Goal: Use online tool/utility: Utilize a website feature to perform a specific function

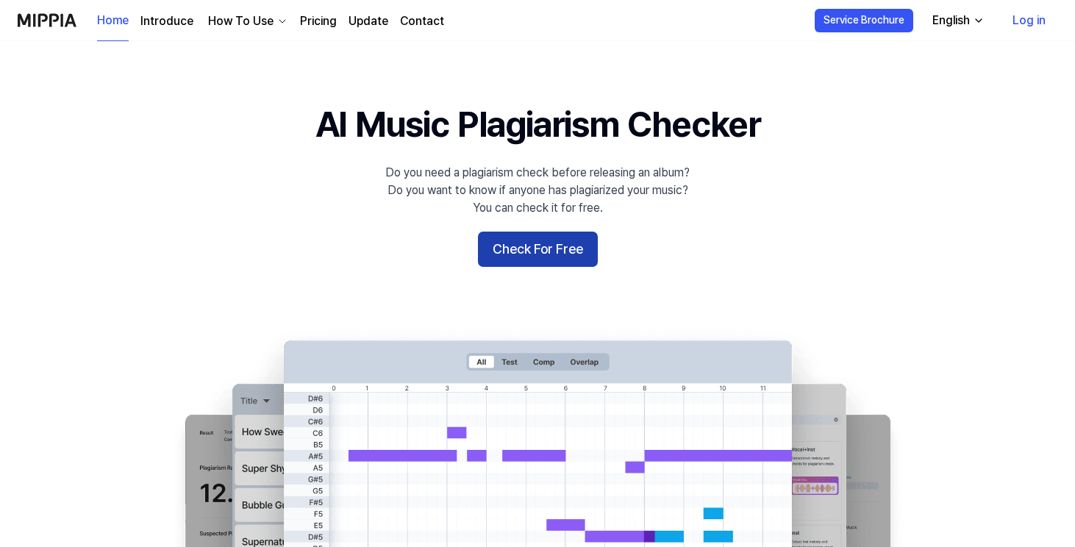
click at [523, 251] on button "Check For Free" at bounding box center [538, 249] width 120 height 35
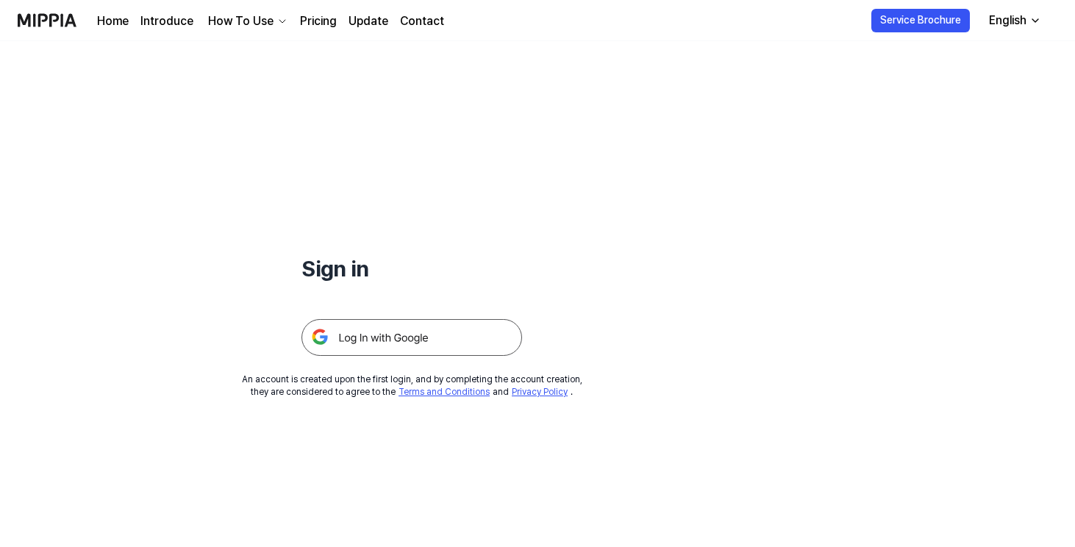
click at [463, 337] on img at bounding box center [412, 337] width 221 height 37
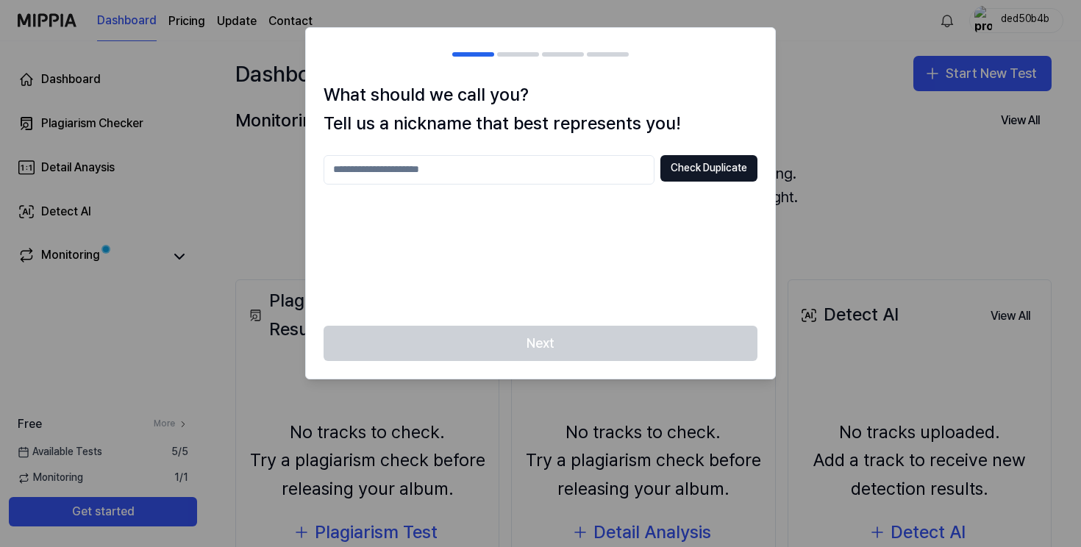
click at [572, 171] on input "text" at bounding box center [489, 169] width 331 height 29
click at [736, 163] on button "Check Duplicate" at bounding box center [708, 168] width 97 height 26
click at [566, 157] on input "****" at bounding box center [489, 169] width 331 height 29
click at [557, 161] on input "****" at bounding box center [489, 169] width 331 height 29
click at [538, 172] on input "****" at bounding box center [489, 169] width 331 height 29
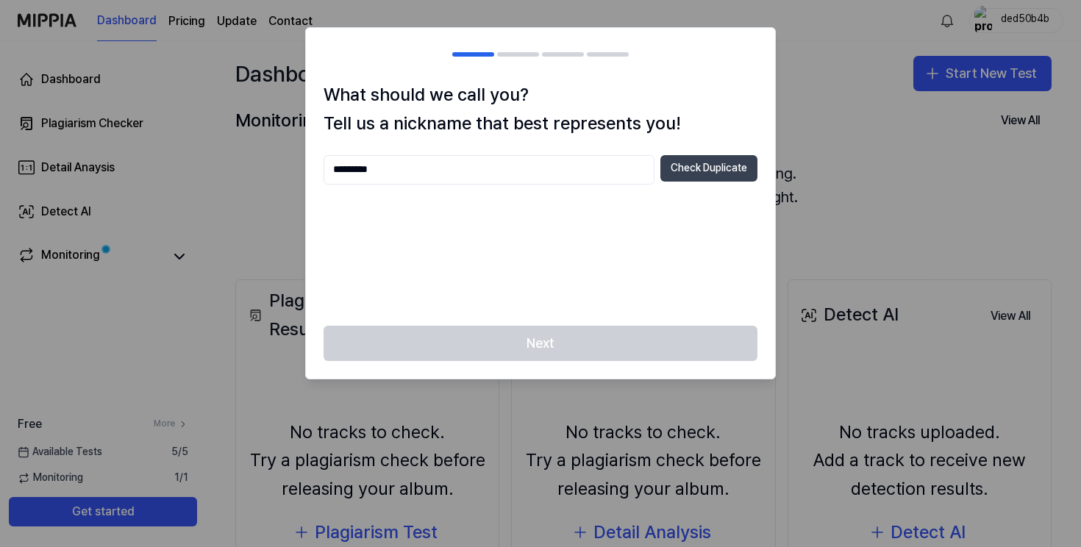
type input "*********"
click at [725, 167] on button "Check Duplicate" at bounding box center [708, 168] width 97 height 26
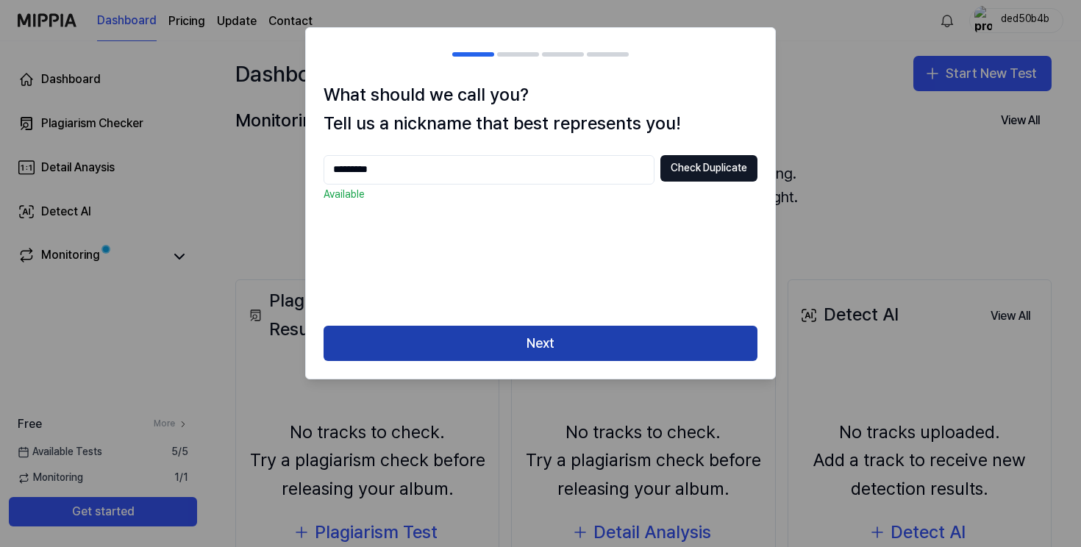
click at [646, 334] on button "Next" at bounding box center [541, 343] width 434 height 35
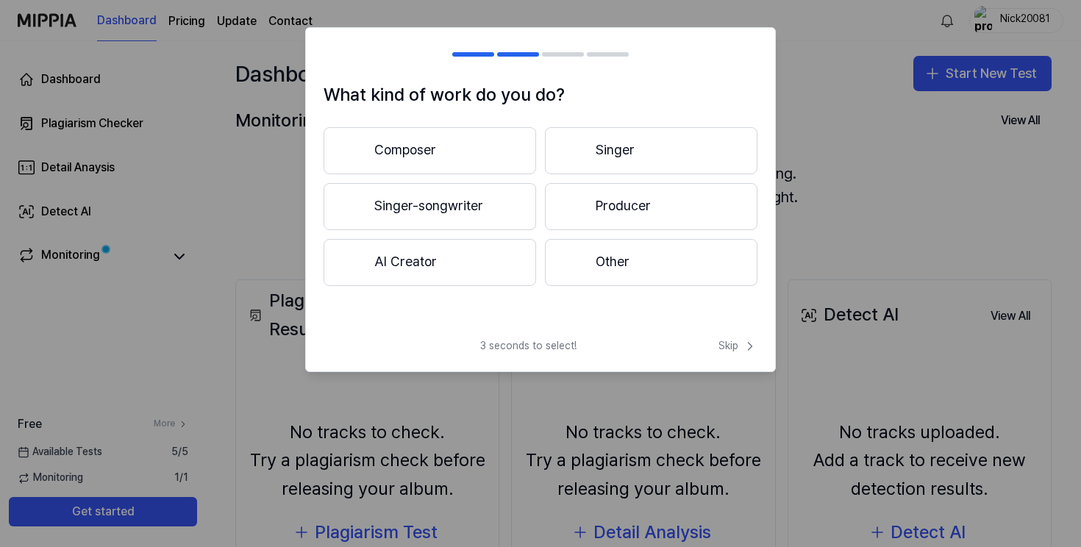
click at [499, 209] on button "Singer-songwriter" at bounding box center [430, 206] width 213 height 47
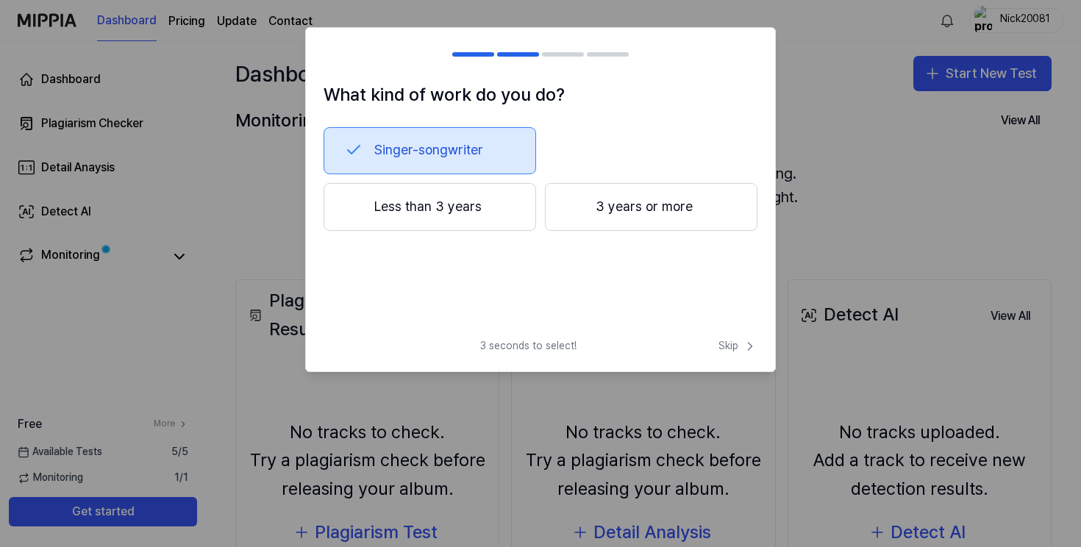
click at [498, 203] on button "Less than 3 years" at bounding box center [430, 207] width 213 height 49
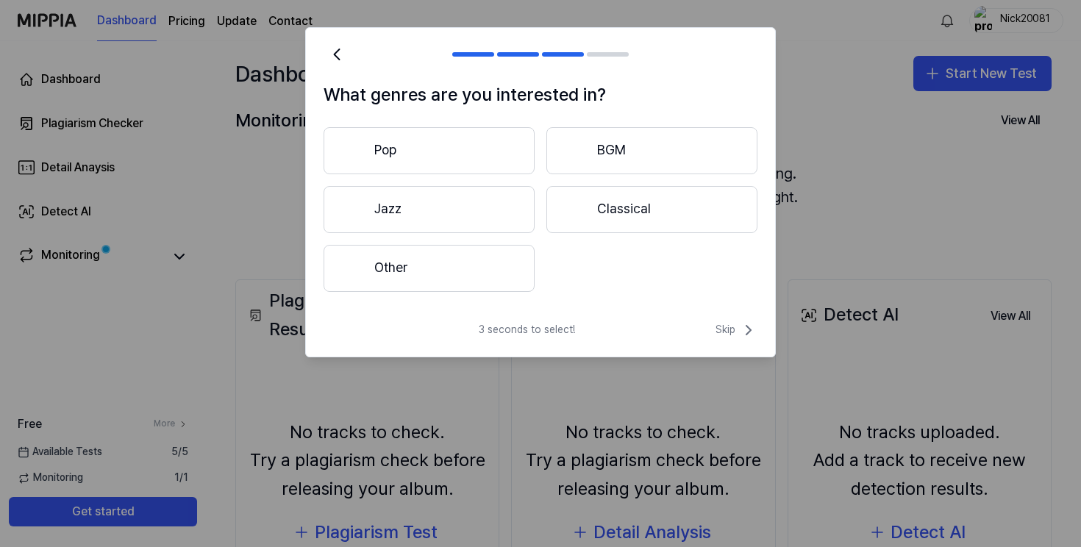
click at [483, 154] on button "Pop" at bounding box center [429, 150] width 211 height 47
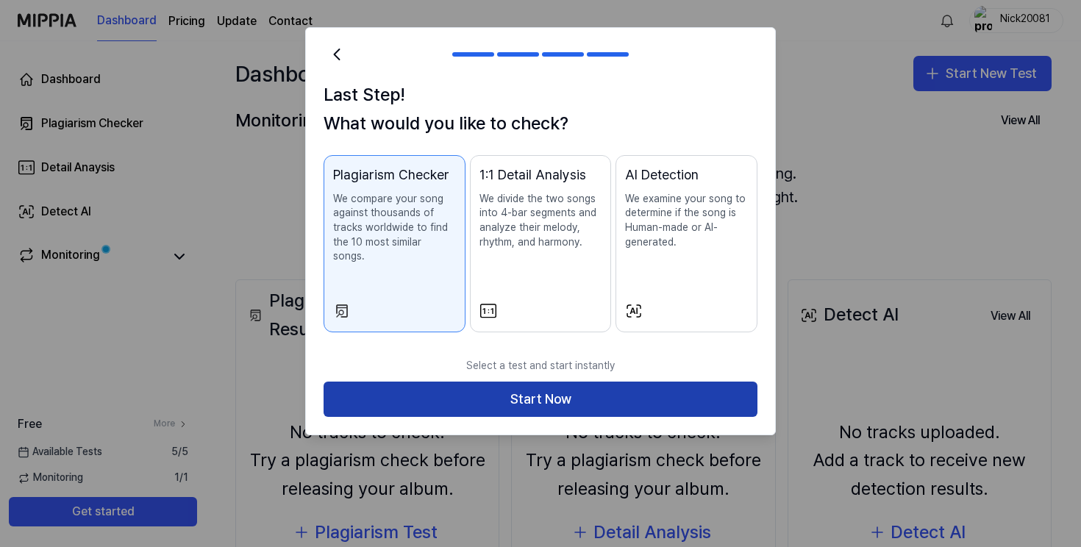
click at [579, 382] on button "Start Now" at bounding box center [541, 399] width 434 height 35
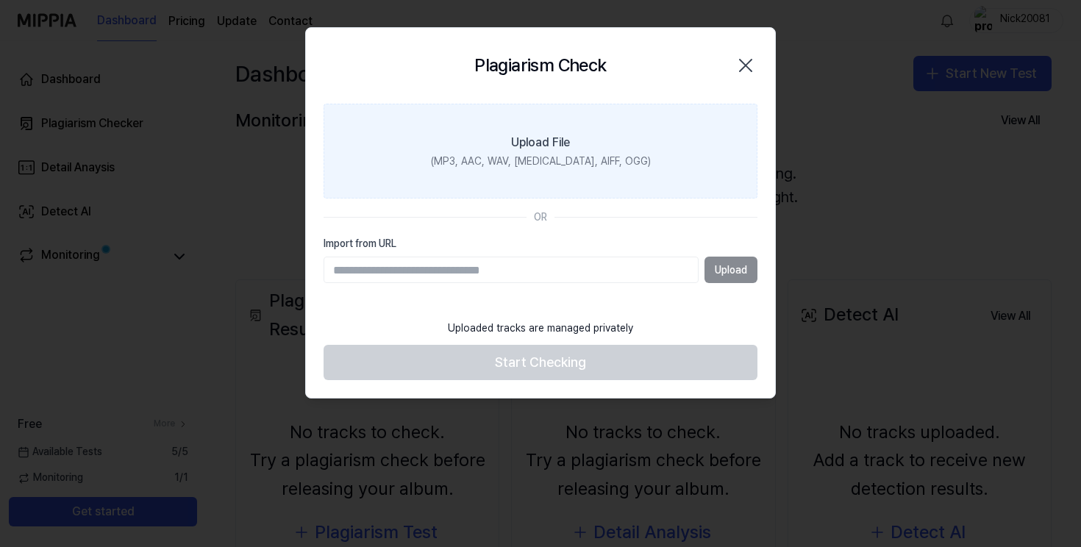
click at [543, 152] on label "Upload File (MP3, AAC, WAV, [MEDICAL_DATA], AIFF, OGG)" at bounding box center [541, 152] width 434 height 96
click at [0, 0] on input "Upload File (MP3, AAC, WAV, [MEDICAL_DATA], AIFF, OGG)" at bounding box center [0, 0] width 0 height 0
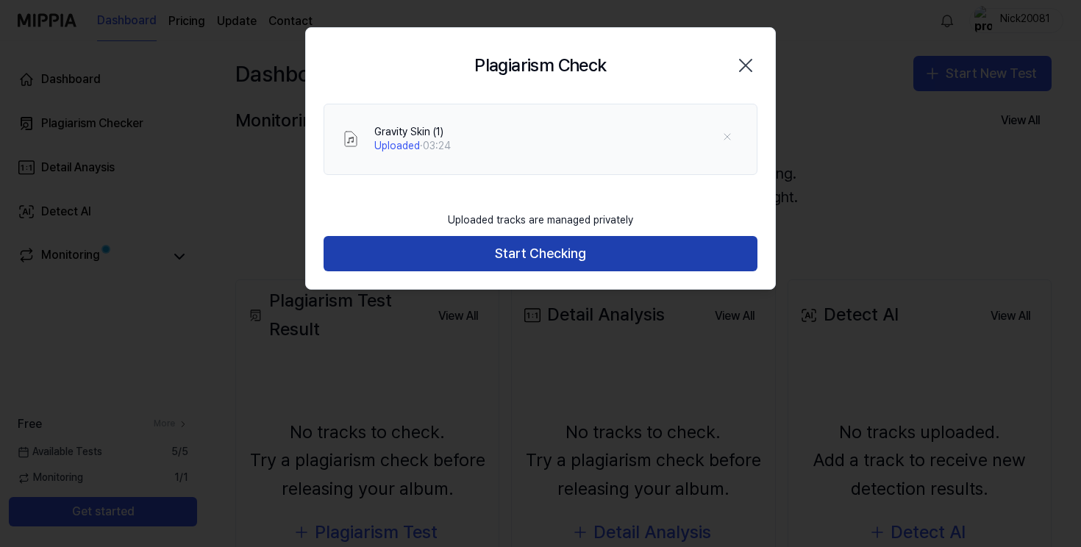
click at [656, 253] on button "Start Checking" at bounding box center [541, 253] width 434 height 35
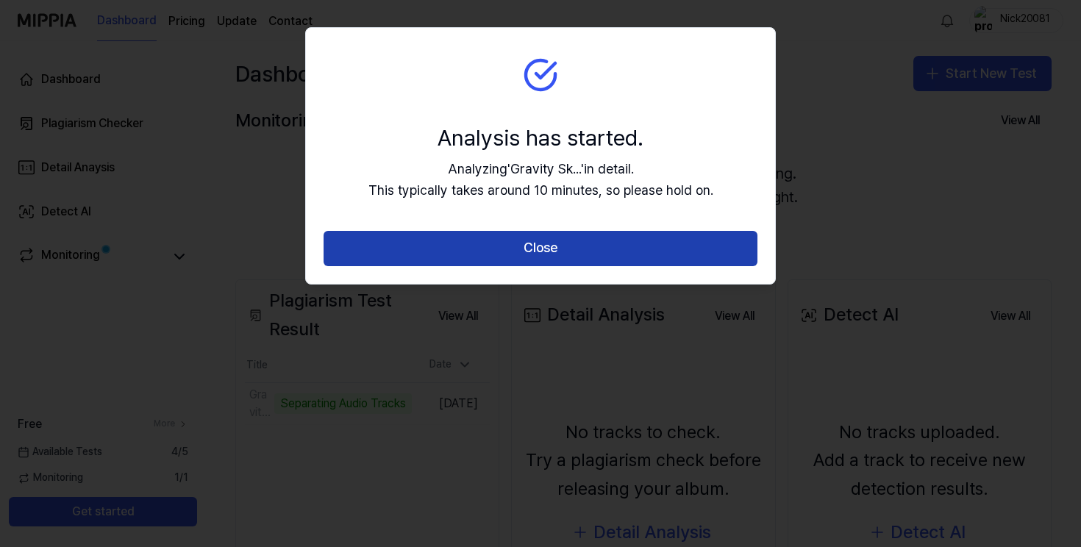
click at [652, 254] on button "Close" at bounding box center [541, 248] width 434 height 35
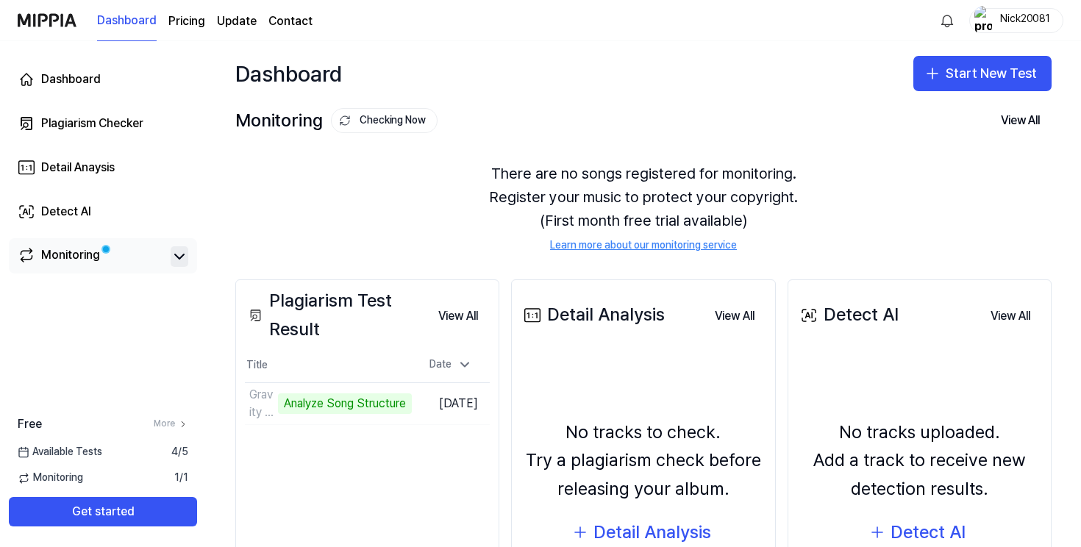
click at [179, 259] on icon at bounding box center [179, 256] width 9 height 4
click at [179, 258] on icon at bounding box center [180, 257] width 18 height 18
click at [371, 401] on button "Go to Results" at bounding box center [372, 404] width 79 height 24
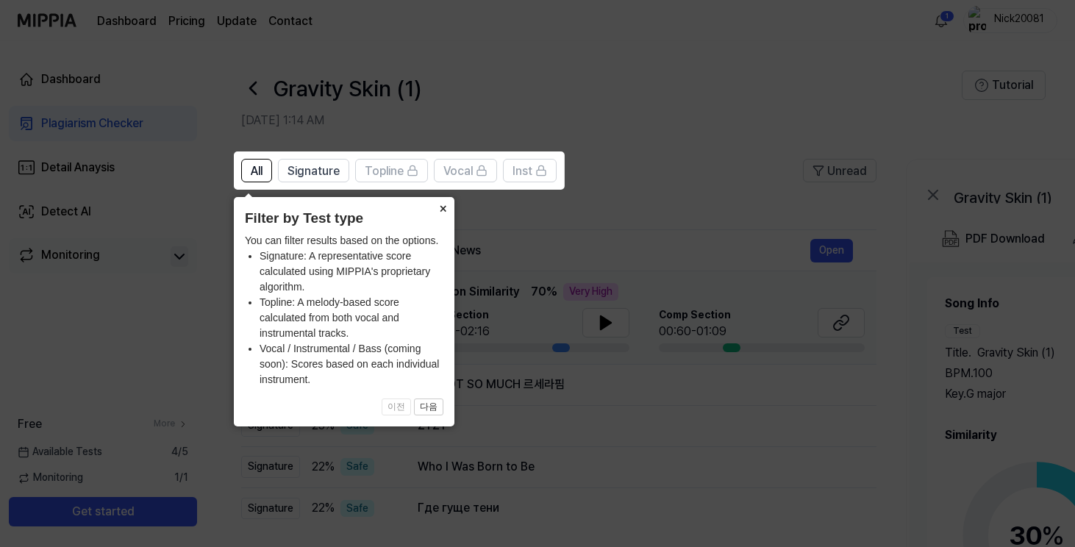
click at [446, 209] on button "×" at bounding box center [443, 207] width 24 height 21
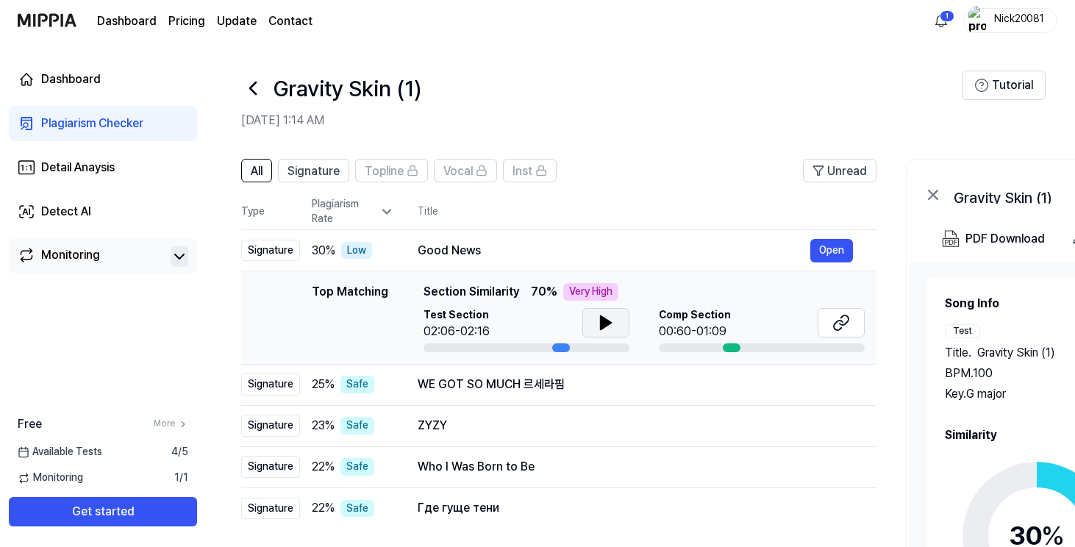
click at [601, 321] on icon at bounding box center [606, 322] width 10 height 13
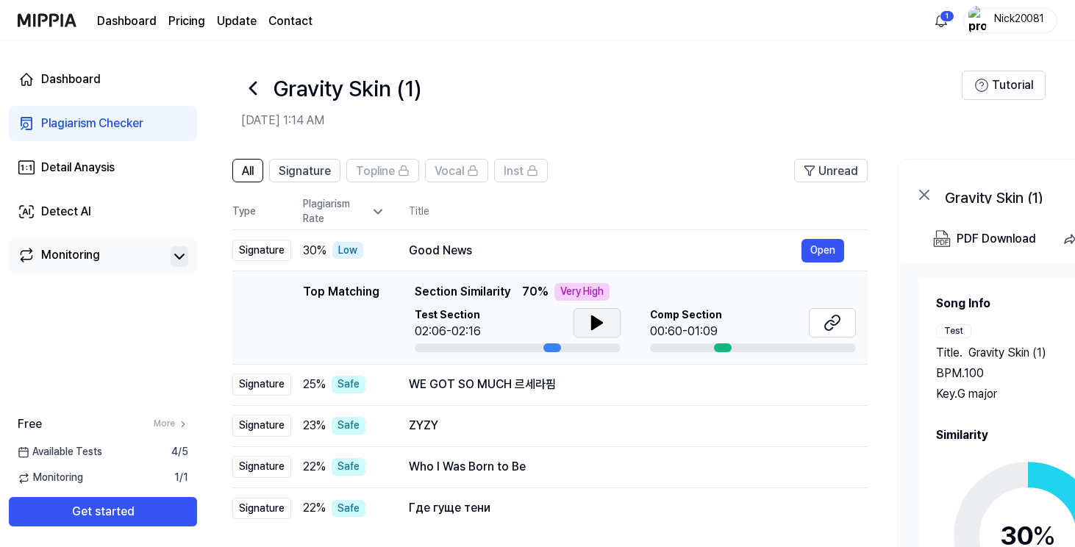
click at [552, 347] on div at bounding box center [552, 347] width 18 height 9
click at [552, 345] on div at bounding box center [552, 347] width 18 height 9
click at [588, 324] on icon at bounding box center [597, 323] width 18 height 18
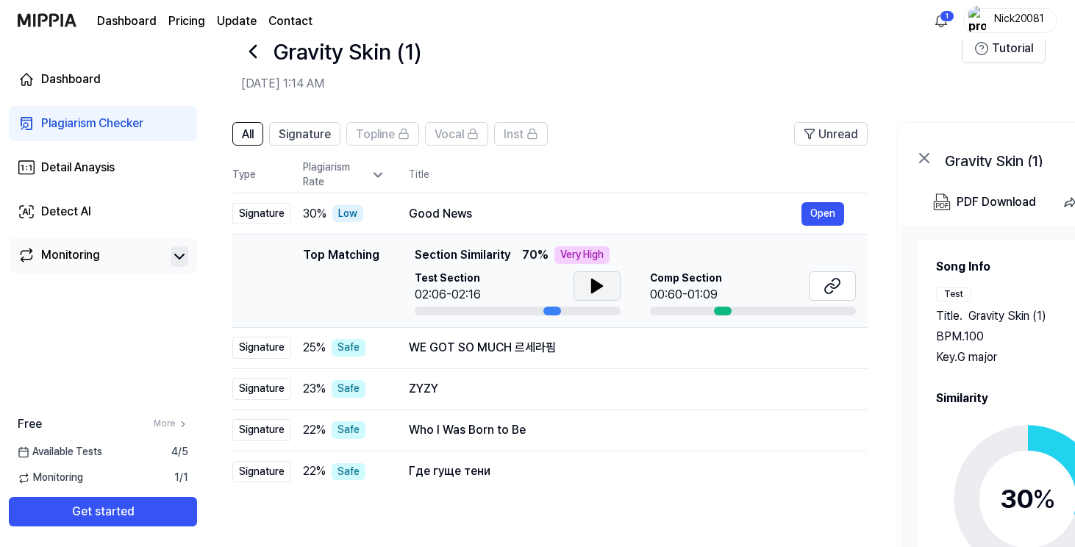
scroll to position [27, 0]
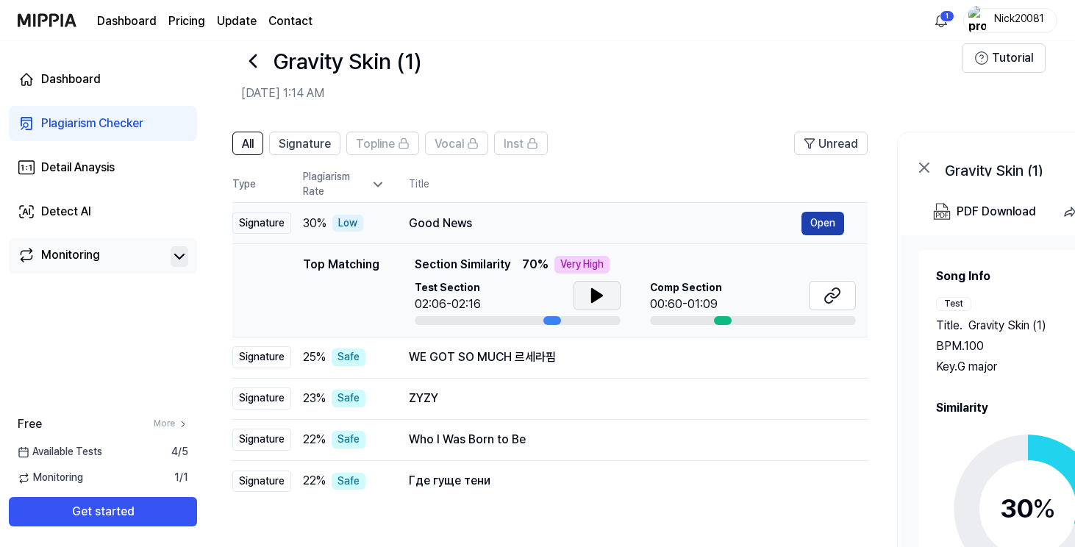
click at [815, 221] on button "Open" at bounding box center [823, 224] width 43 height 24
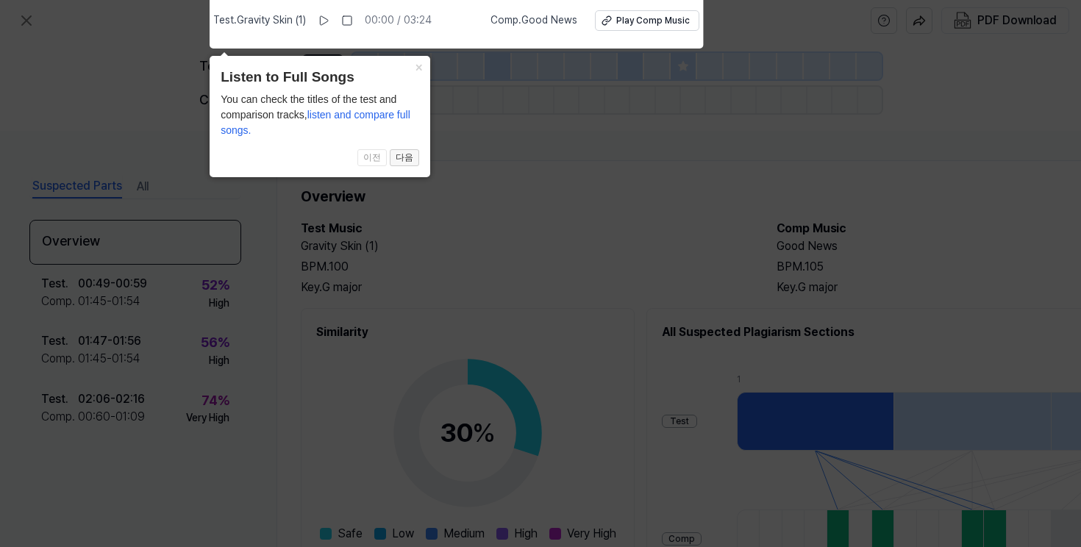
click at [404, 157] on button "다음" at bounding box center [404, 158] width 29 height 18
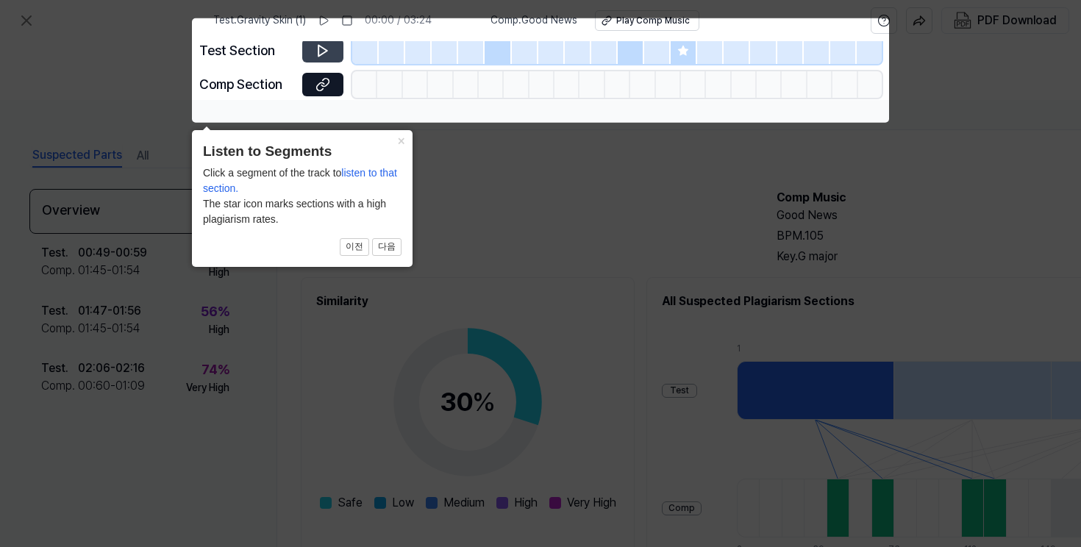
click at [328, 49] on icon at bounding box center [322, 50] width 15 height 15
click at [389, 243] on button "다음" at bounding box center [386, 247] width 29 height 18
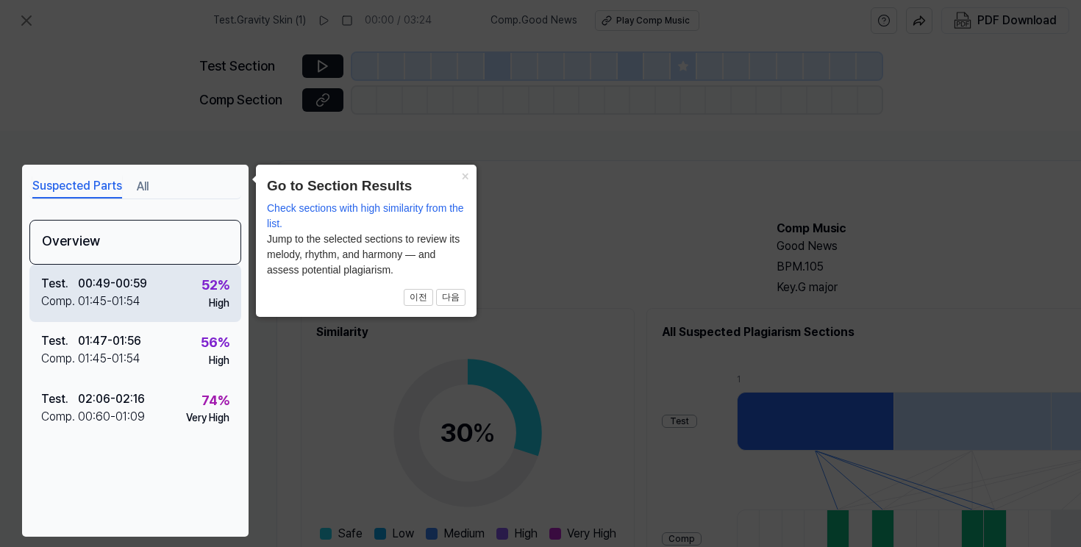
click at [143, 291] on div "00:49 - 00:59" at bounding box center [112, 284] width 69 height 18
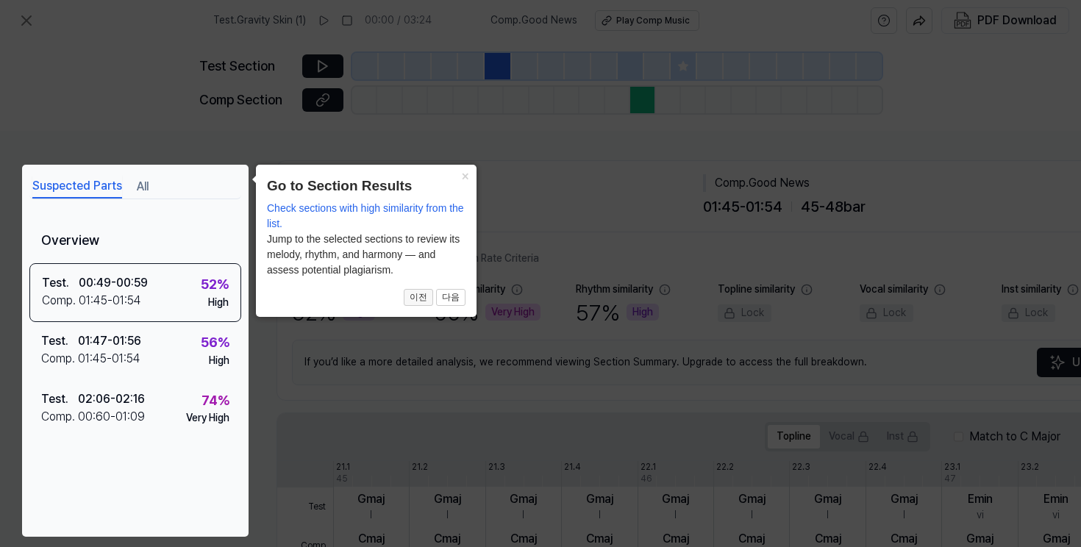
click at [421, 297] on button "이전" at bounding box center [418, 298] width 29 height 18
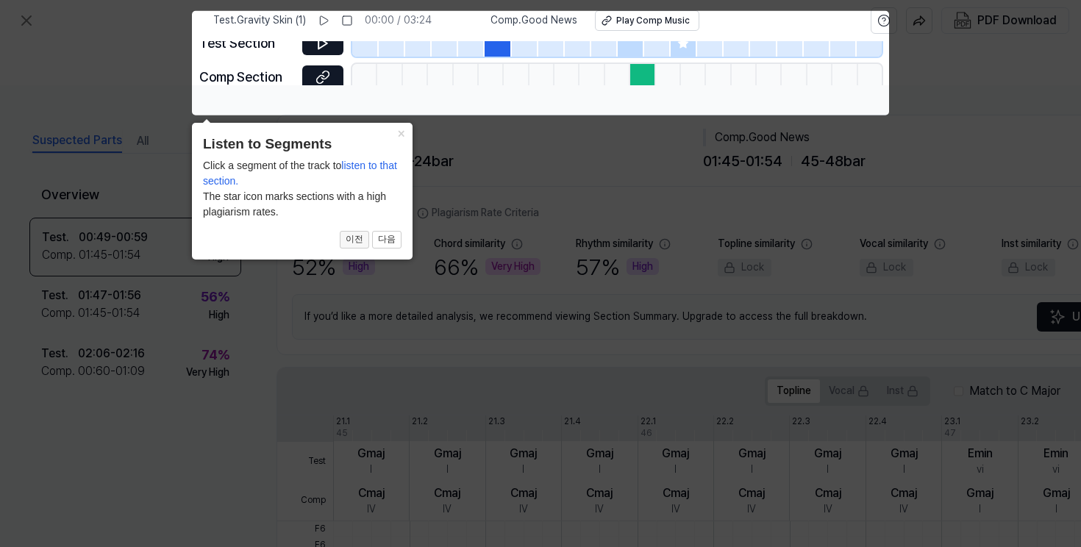
click at [354, 236] on button "이전" at bounding box center [354, 240] width 29 height 18
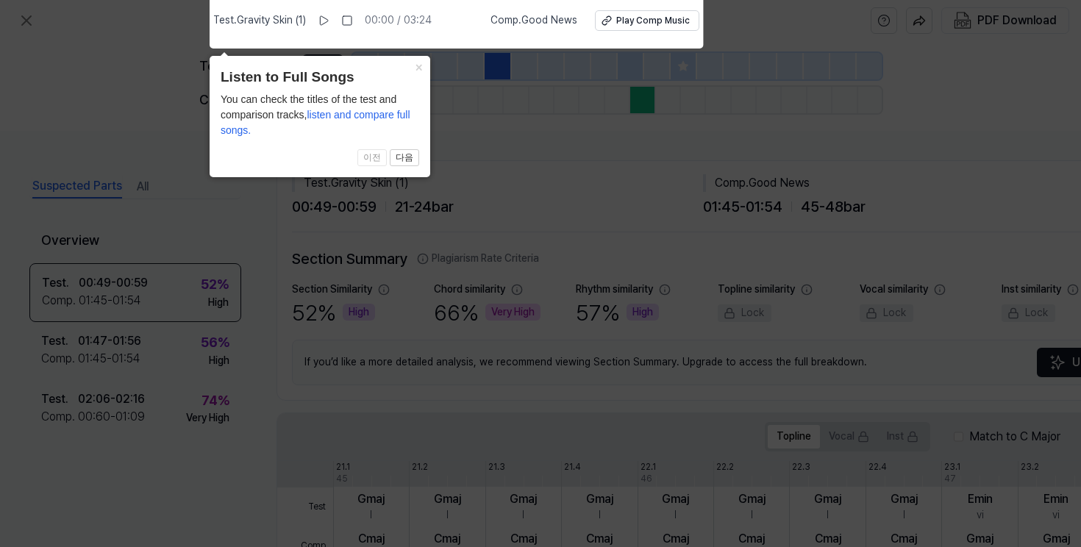
click at [373, 157] on span "이전 다음" at bounding box center [320, 158] width 199 height 18
click at [404, 156] on button "다음" at bounding box center [404, 158] width 29 height 18
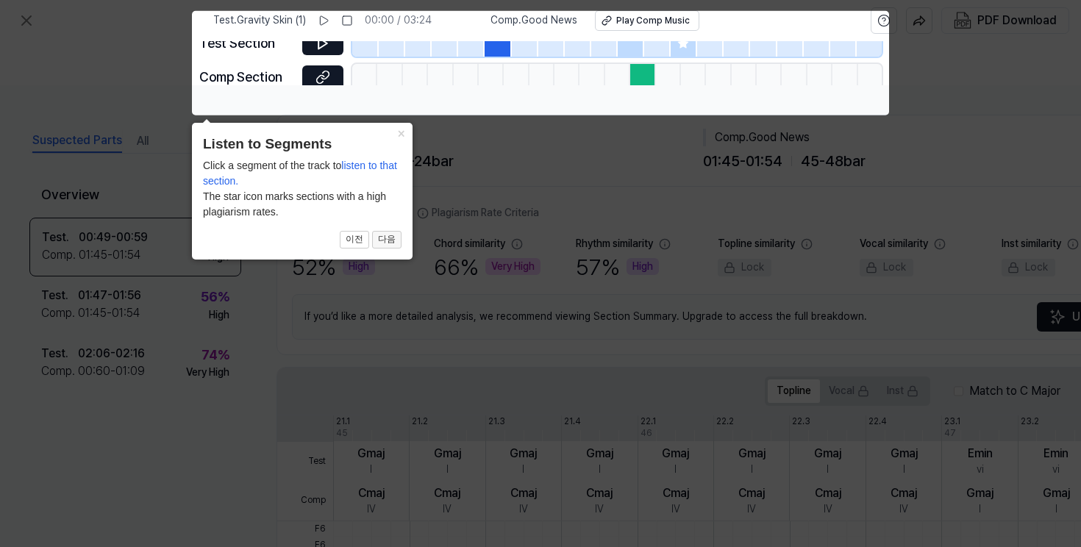
click at [388, 235] on button "다음" at bounding box center [386, 240] width 29 height 18
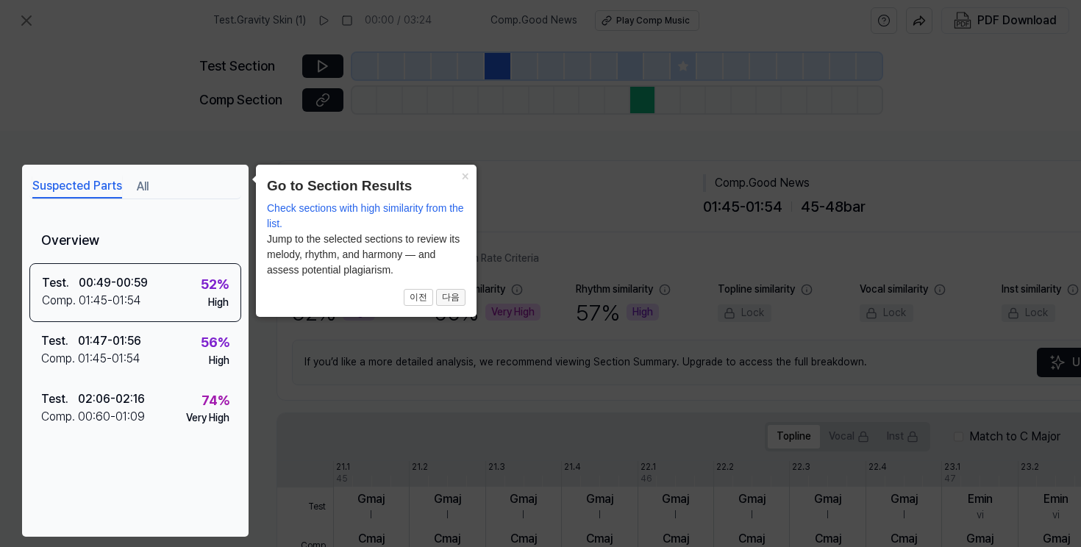
click at [457, 294] on button "다음" at bounding box center [450, 298] width 29 height 18
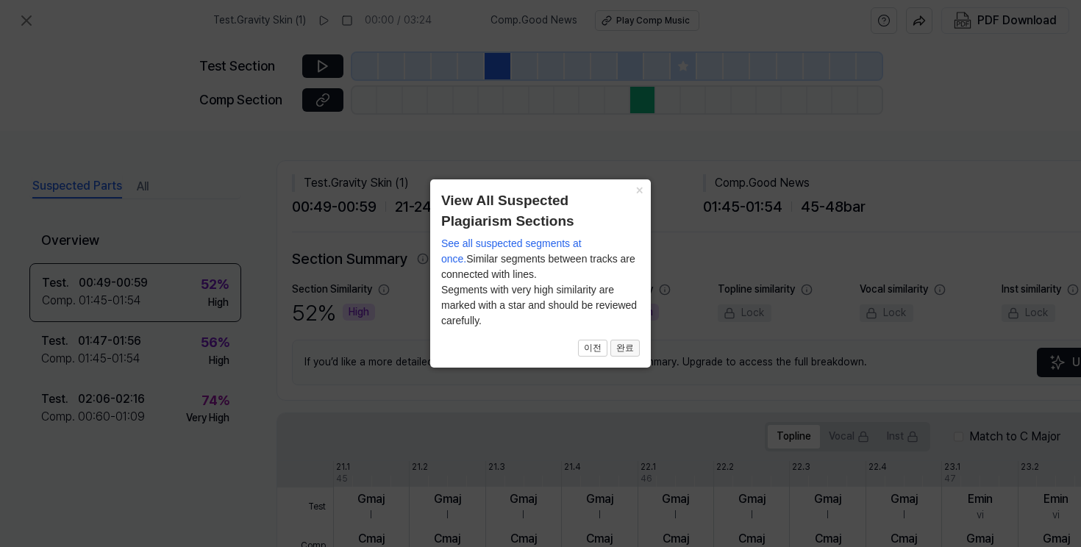
click at [634, 344] on button "완료" at bounding box center [624, 349] width 29 height 18
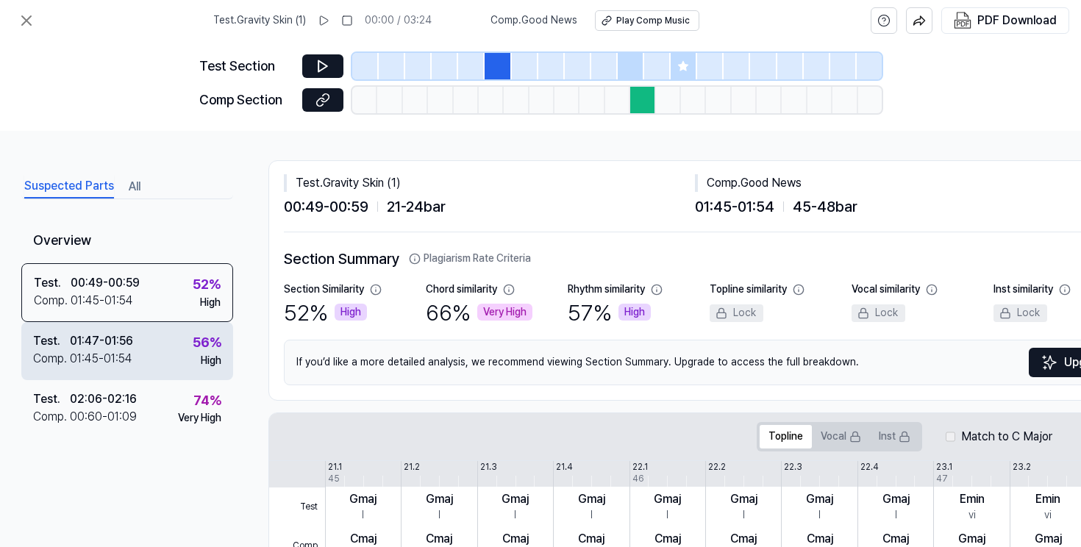
scroll to position [4, 5]
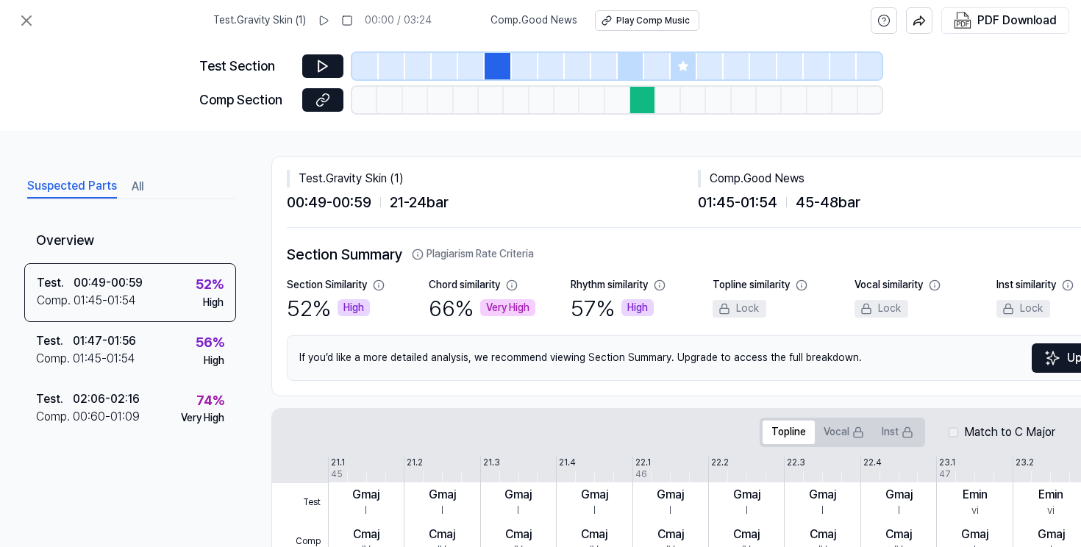
click at [172, 349] on div "Test . 01:47 - 01:56 Comp . 01:45 - 01:54 56 % High" at bounding box center [130, 350] width 212 height 57
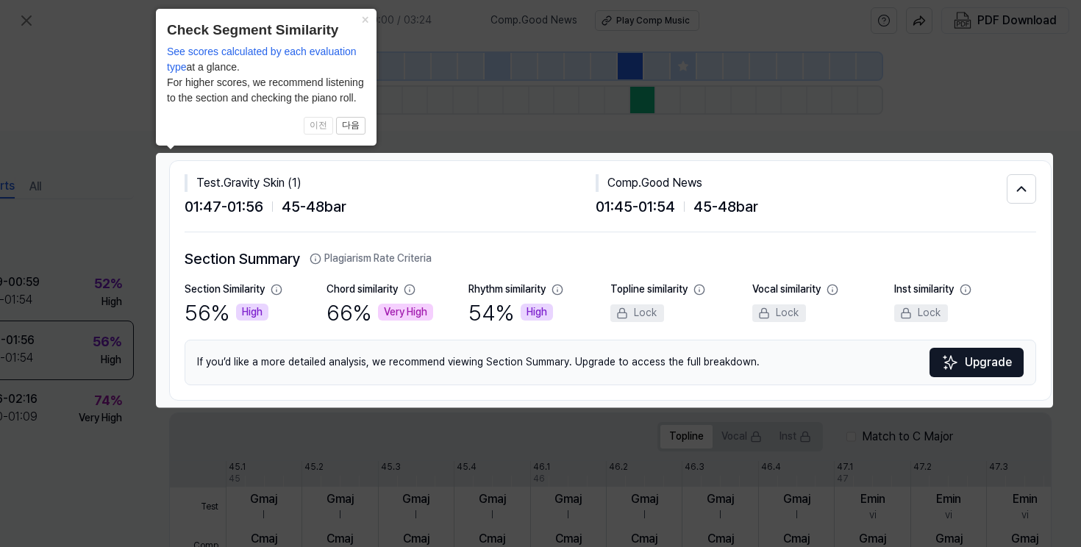
click at [365, 21] on button "×" at bounding box center [365, 19] width 24 height 21
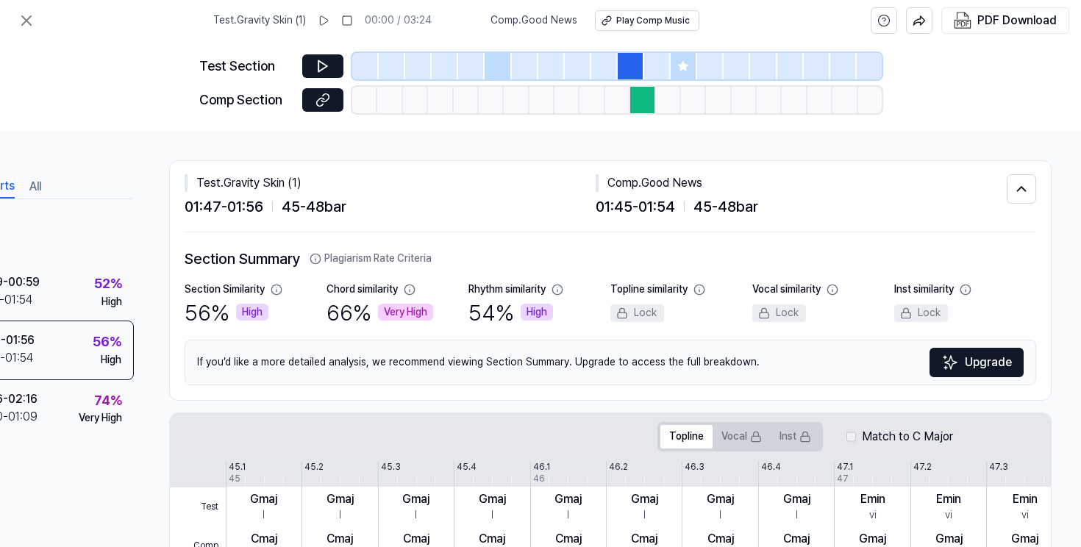
click at [743, 207] on span "45 - 48 bar" at bounding box center [725, 207] width 65 height 24
click at [327, 105] on icon at bounding box center [322, 100] width 15 height 15
click at [330, 68] on button at bounding box center [322, 66] width 41 height 24
drag, startPoint x: 330, startPoint y: 68, endPoint x: 449, endPoint y: 97, distance: 122.0
click at [330, 68] on button at bounding box center [322, 66] width 41 height 24
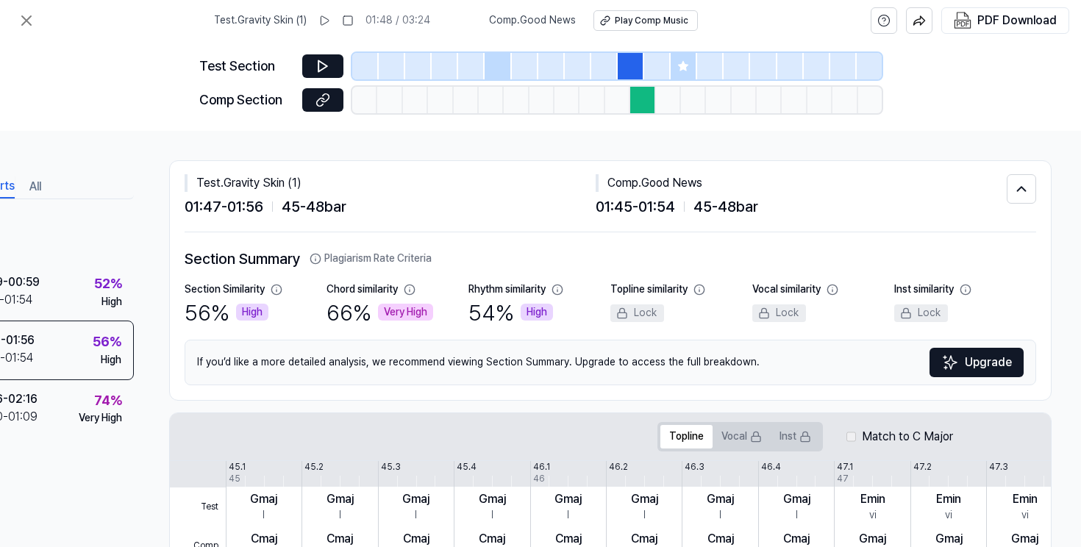
drag, startPoint x: 650, startPoint y: 100, endPoint x: 620, endPoint y: 95, distance: 30.6
click at [630, 101] on div at bounding box center [642, 100] width 25 height 26
click at [628, 68] on div at bounding box center [631, 66] width 26 height 26
click at [683, 71] on icon at bounding box center [683, 66] width 12 height 12
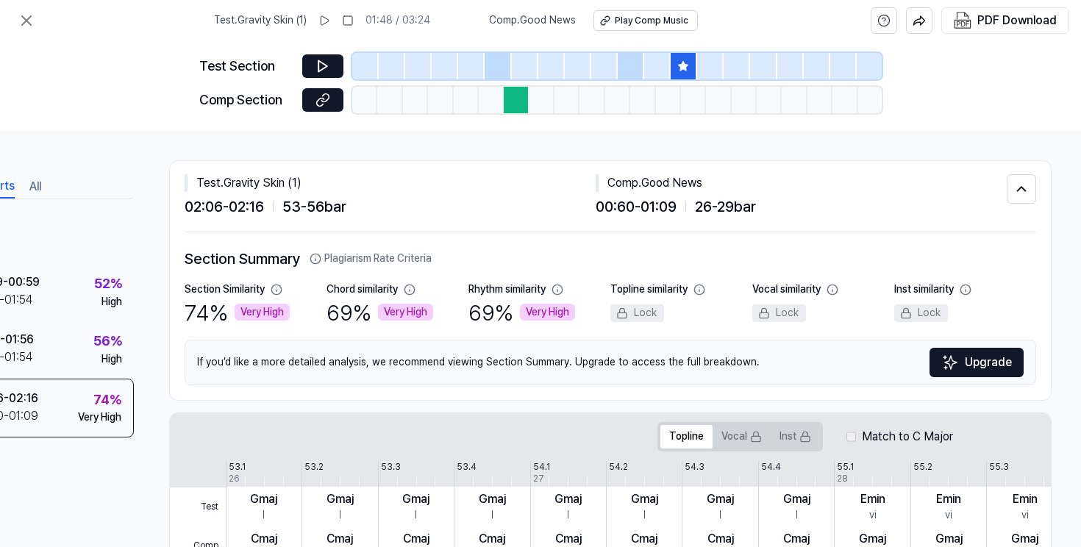
click at [683, 71] on icon at bounding box center [683, 66] width 12 height 12
click at [330, 68] on button at bounding box center [322, 66] width 41 height 24
click at [684, 68] on icon at bounding box center [684, 66] width 10 height 10
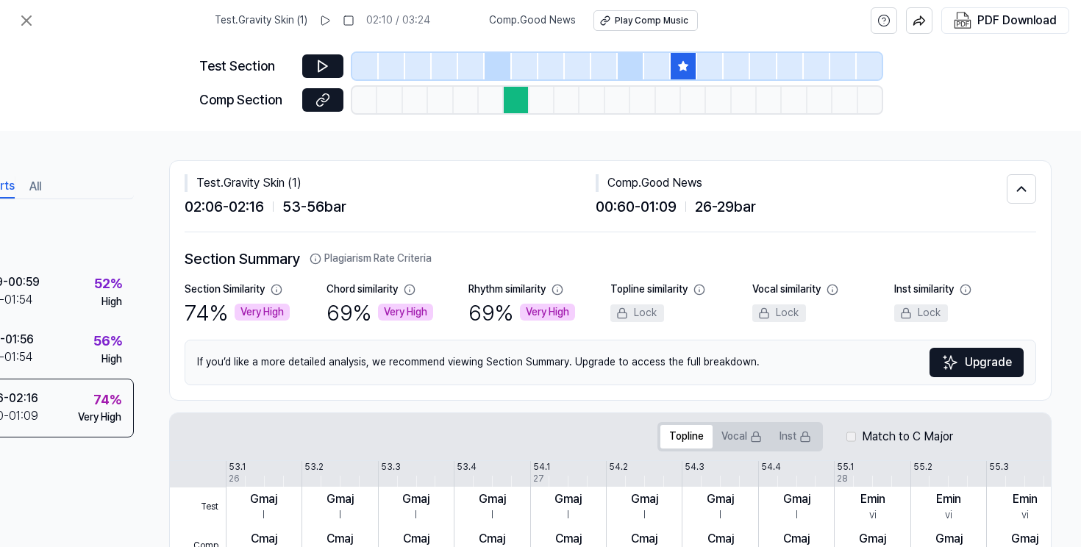
click at [472, 68] on div at bounding box center [471, 66] width 26 height 26
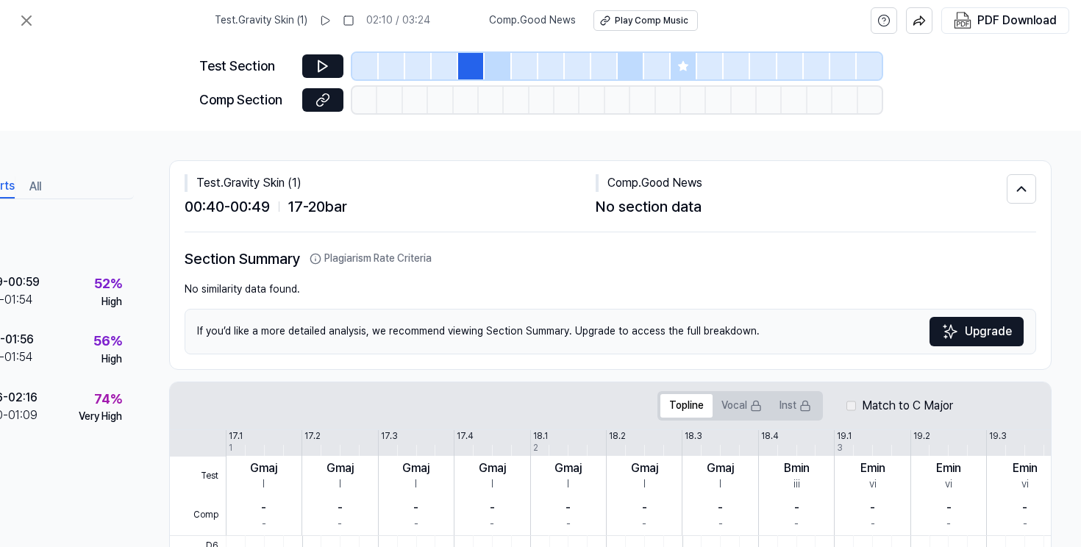
click at [494, 66] on div at bounding box center [498, 66] width 26 height 26
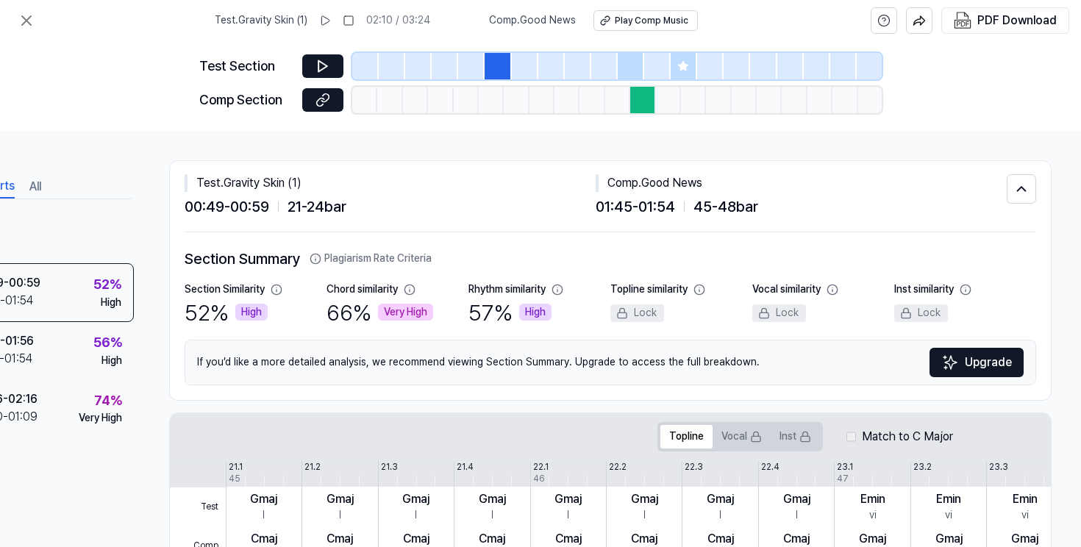
click at [520, 67] on div at bounding box center [525, 66] width 26 height 26
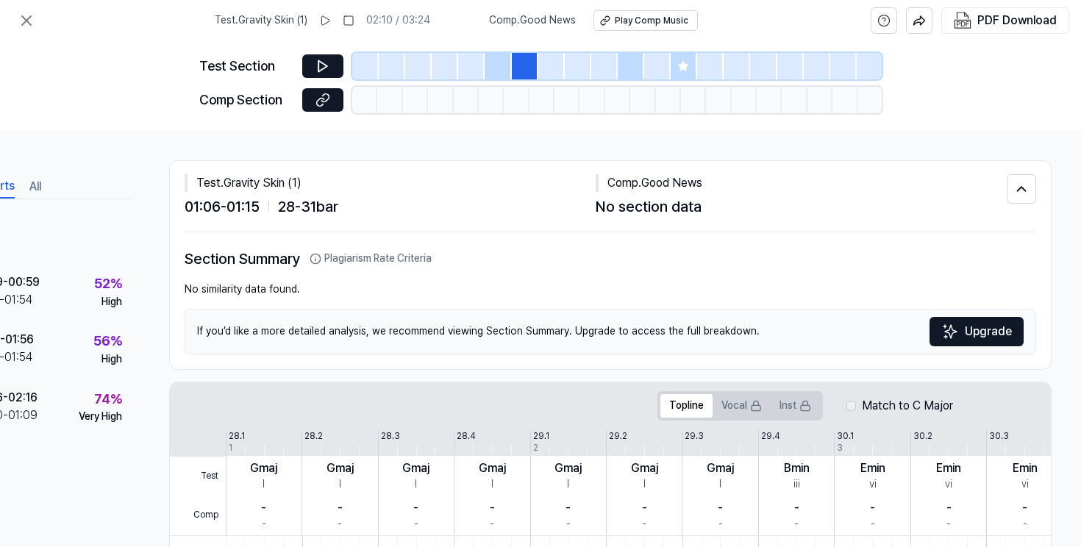
click at [502, 65] on div at bounding box center [498, 66] width 26 height 26
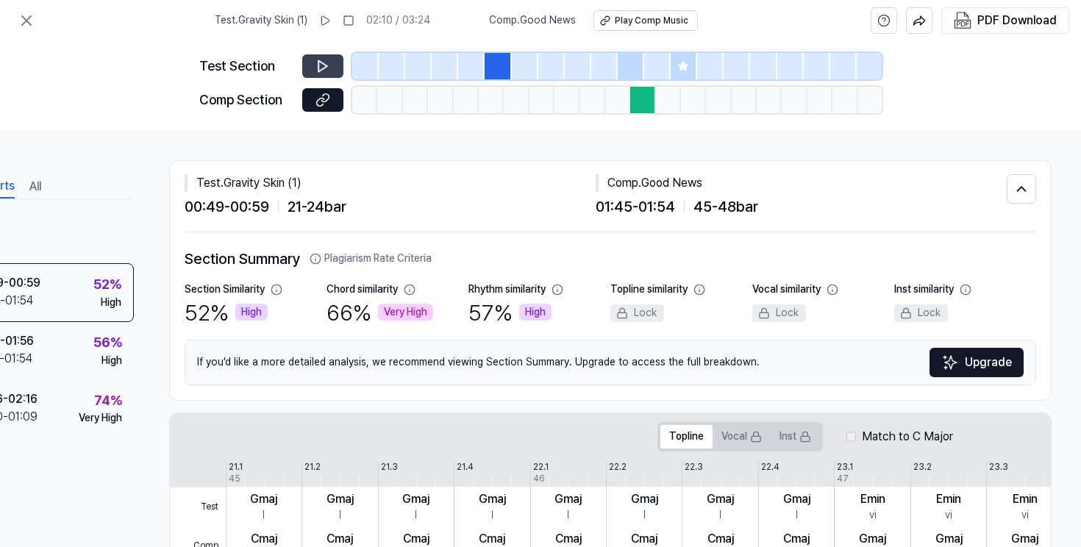
click at [333, 67] on button at bounding box center [322, 66] width 41 height 24
click at [332, 67] on button at bounding box center [322, 66] width 41 height 24
click at [685, 70] on icon at bounding box center [684, 66] width 10 height 10
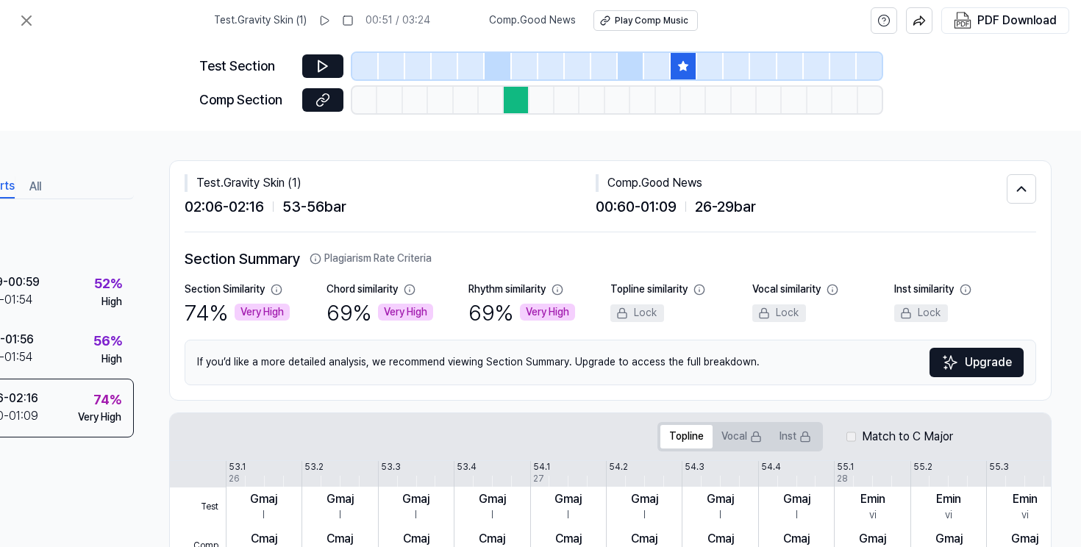
click at [690, 62] on div at bounding box center [684, 66] width 26 height 26
click at [326, 64] on icon at bounding box center [322, 66] width 15 height 15
click at [326, 63] on icon at bounding box center [325, 66] width 2 height 10
